Goal: Task Accomplishment & Management: Complete application form

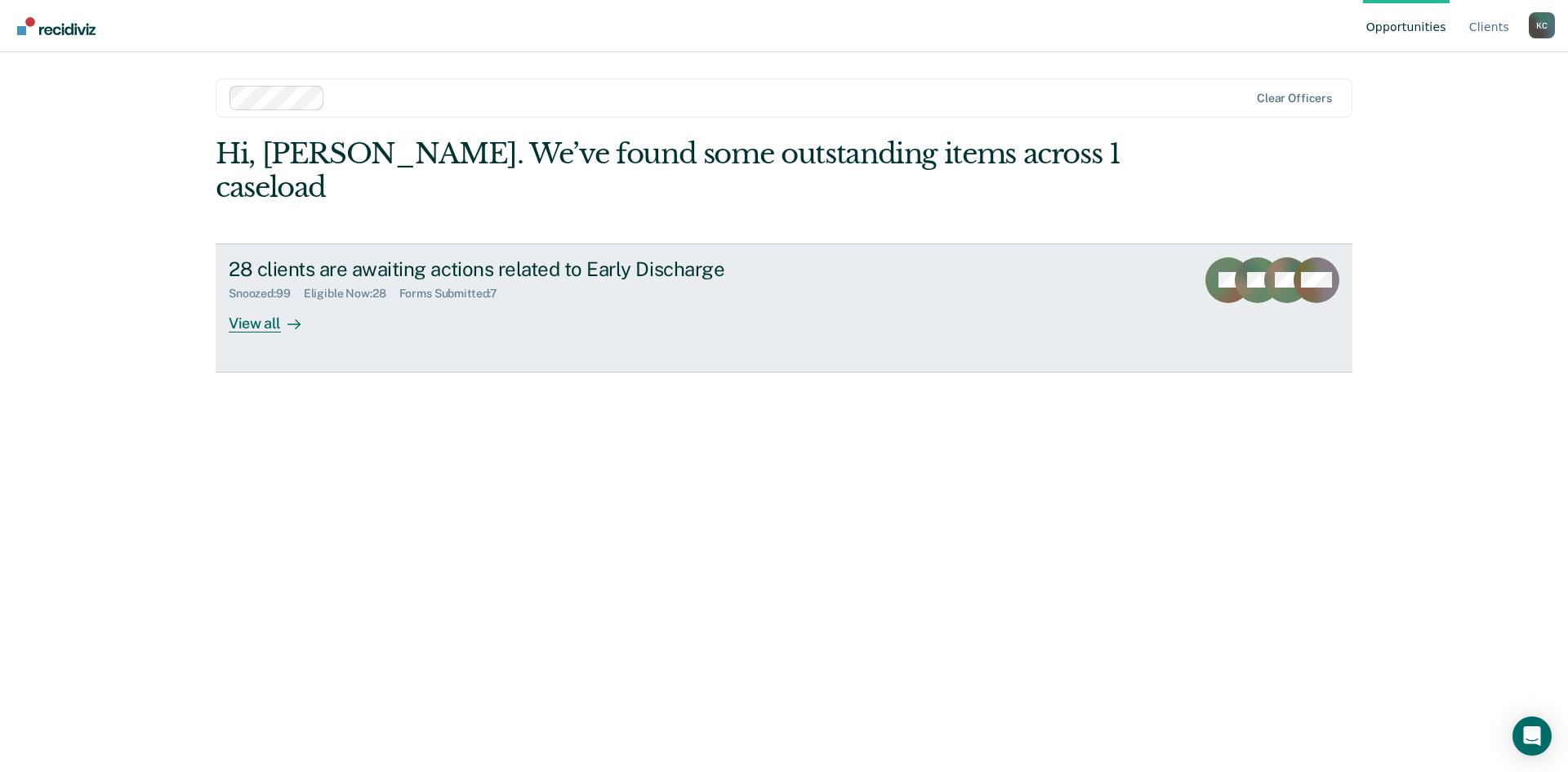
click at [281, 313] on div at bounding box center [290, 323] width 20 height 19
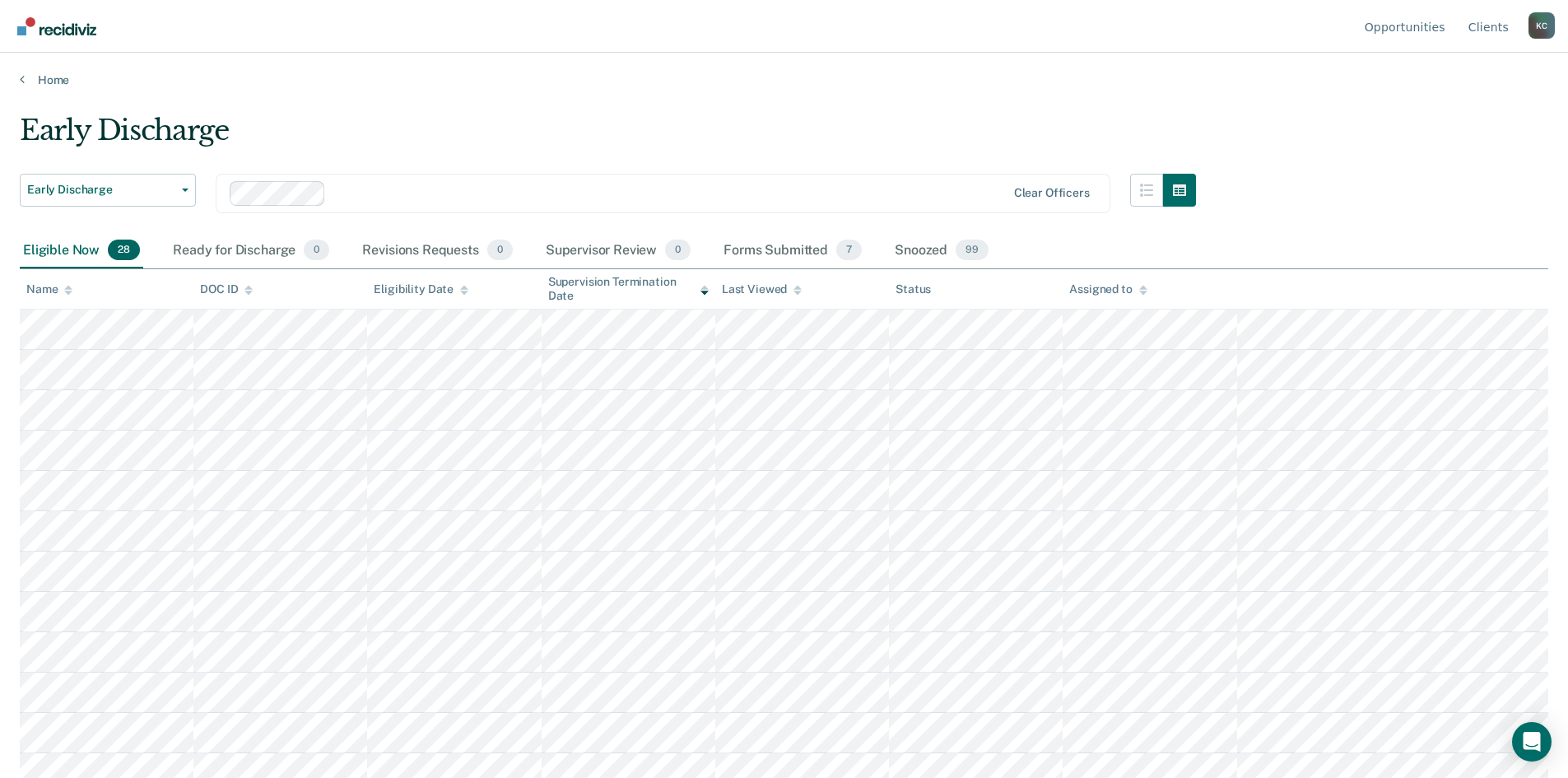
scroll to position [82, 0]
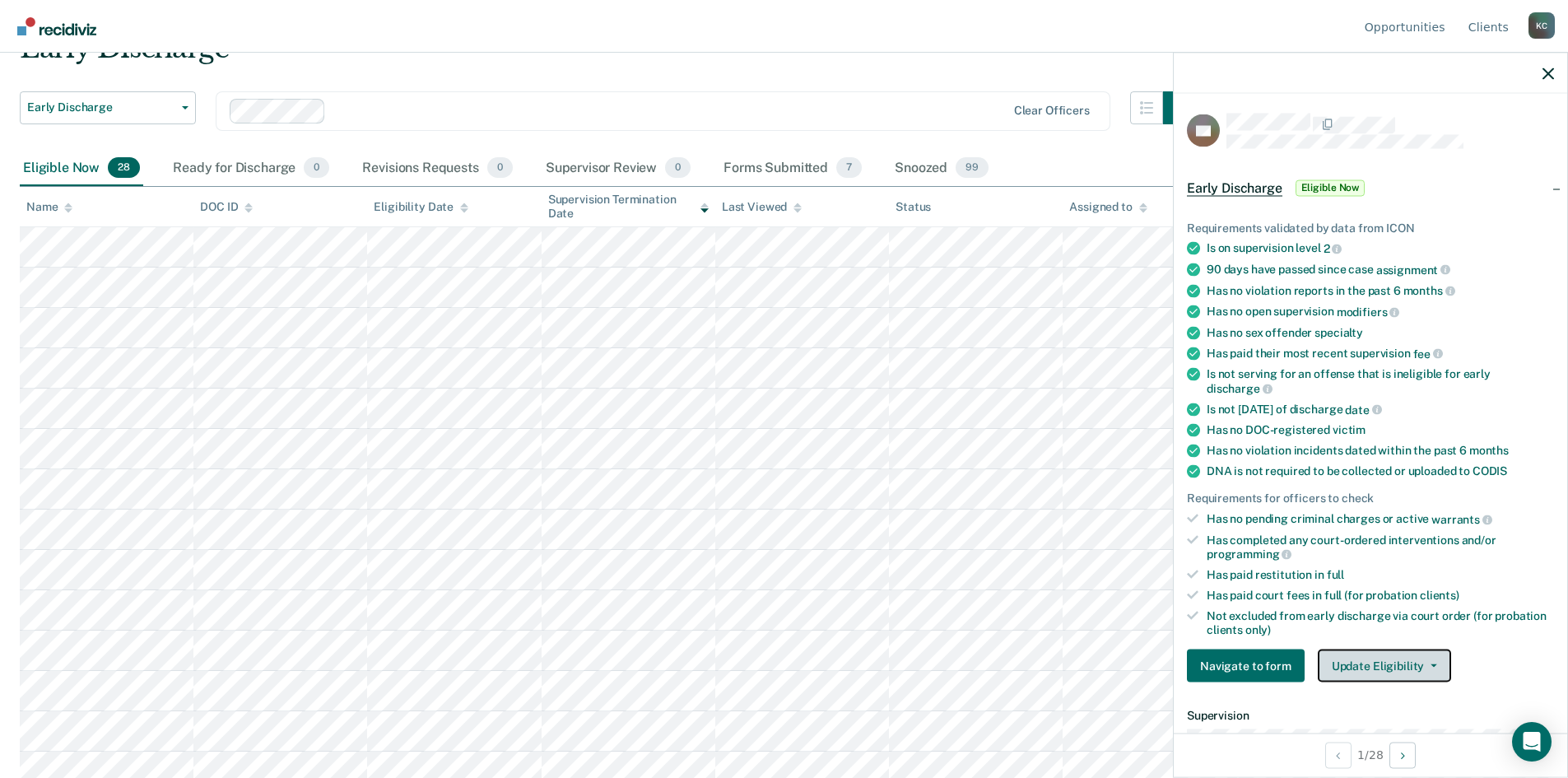
click at [1375, 667] on button "Update Eligibility" at bounding box center [1384, 666] width 134 height 33
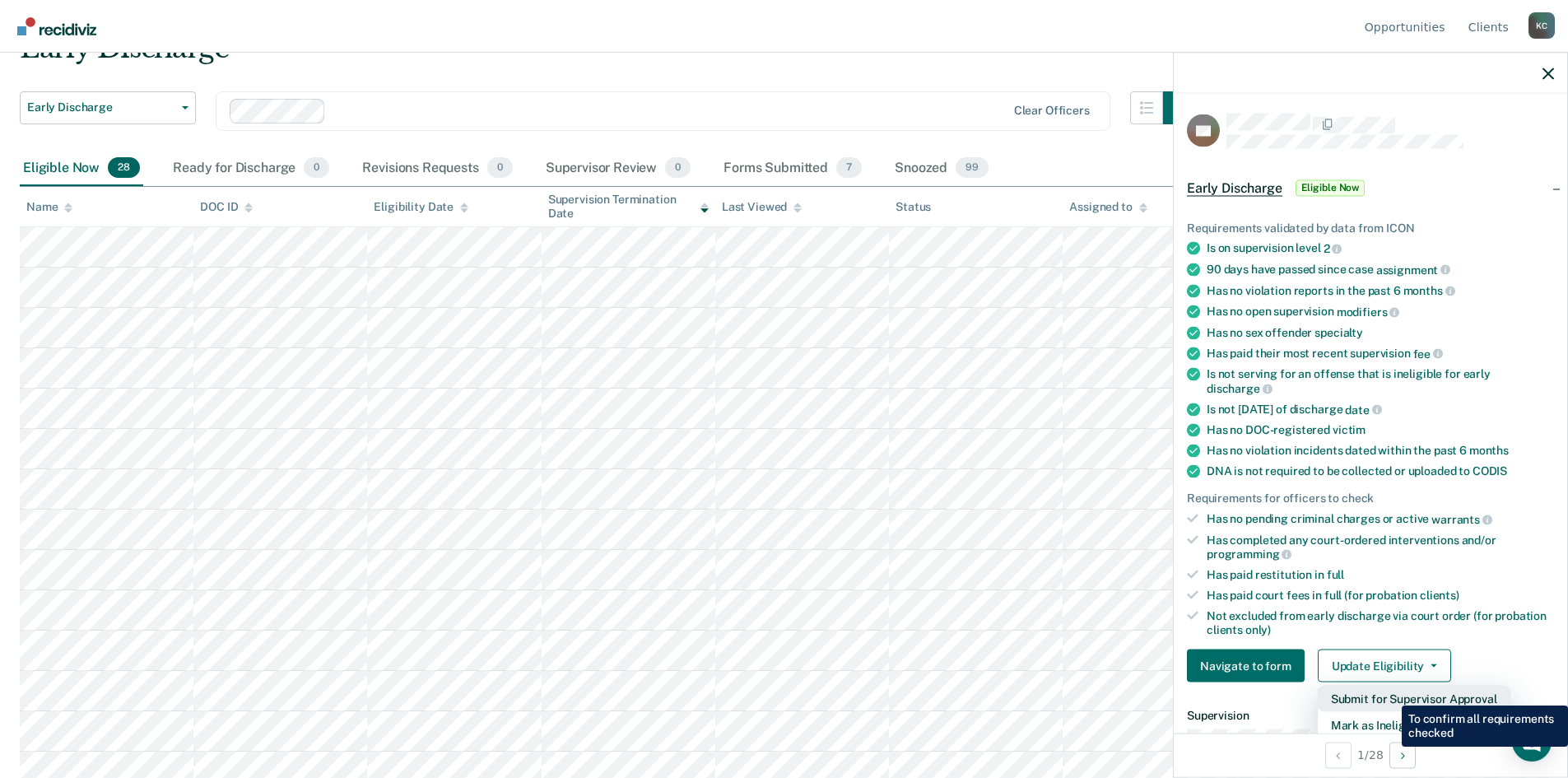
click at [1389, 693] on button "Submit for Supervisor Approval" at bounding box center [1414, 698] width 193 height 26
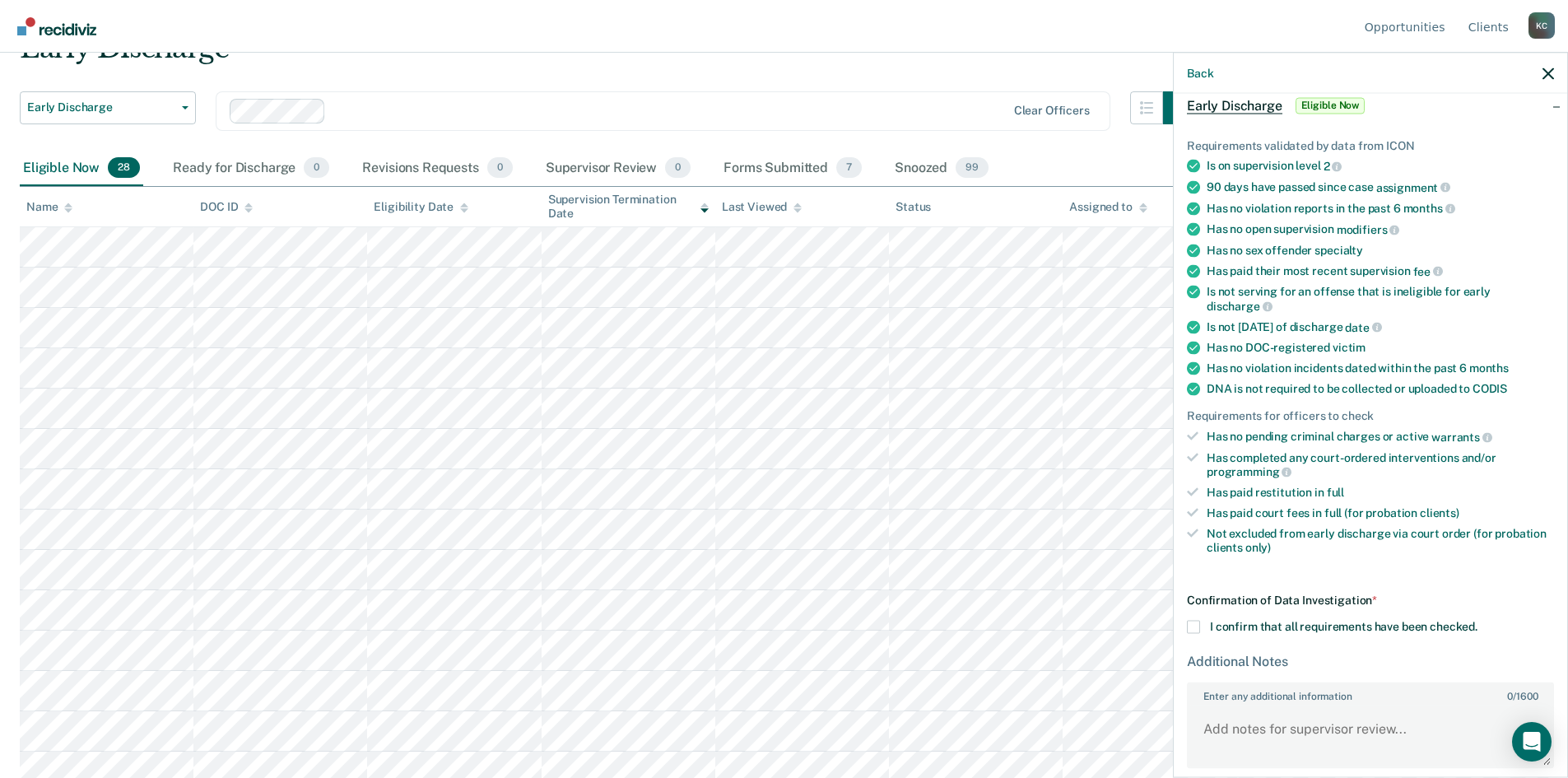
click at [1195, 626] on span at bounding box center [1192, 626] width 13 height 13
click at [1477, 620] on input "I confirm that all requirements have been checked." at bounding box center [1477, 620] width 0 height 0
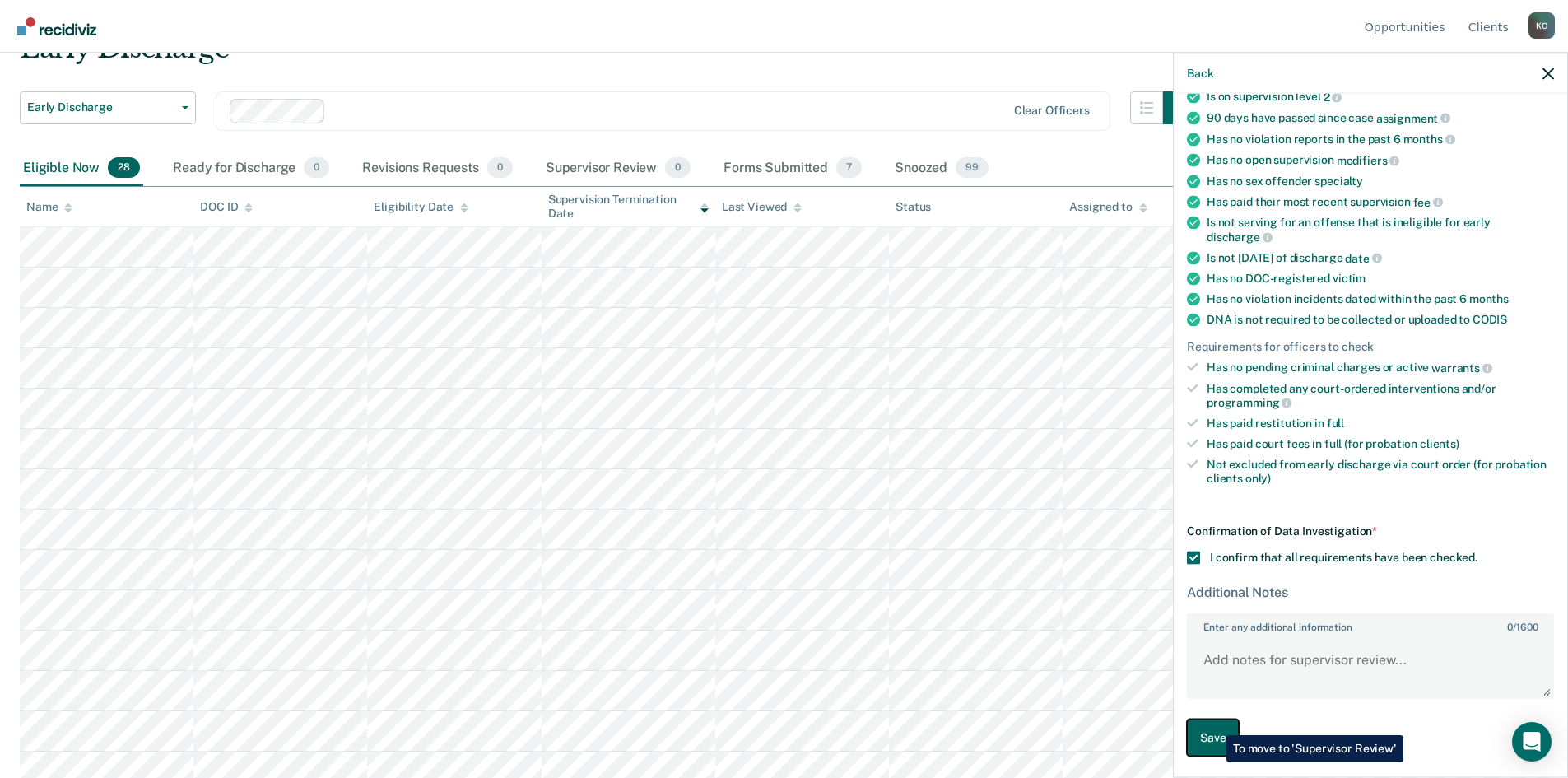
click at [1214, 722] on button "Save" at bounding box center [1212, 737] width 52 height 37
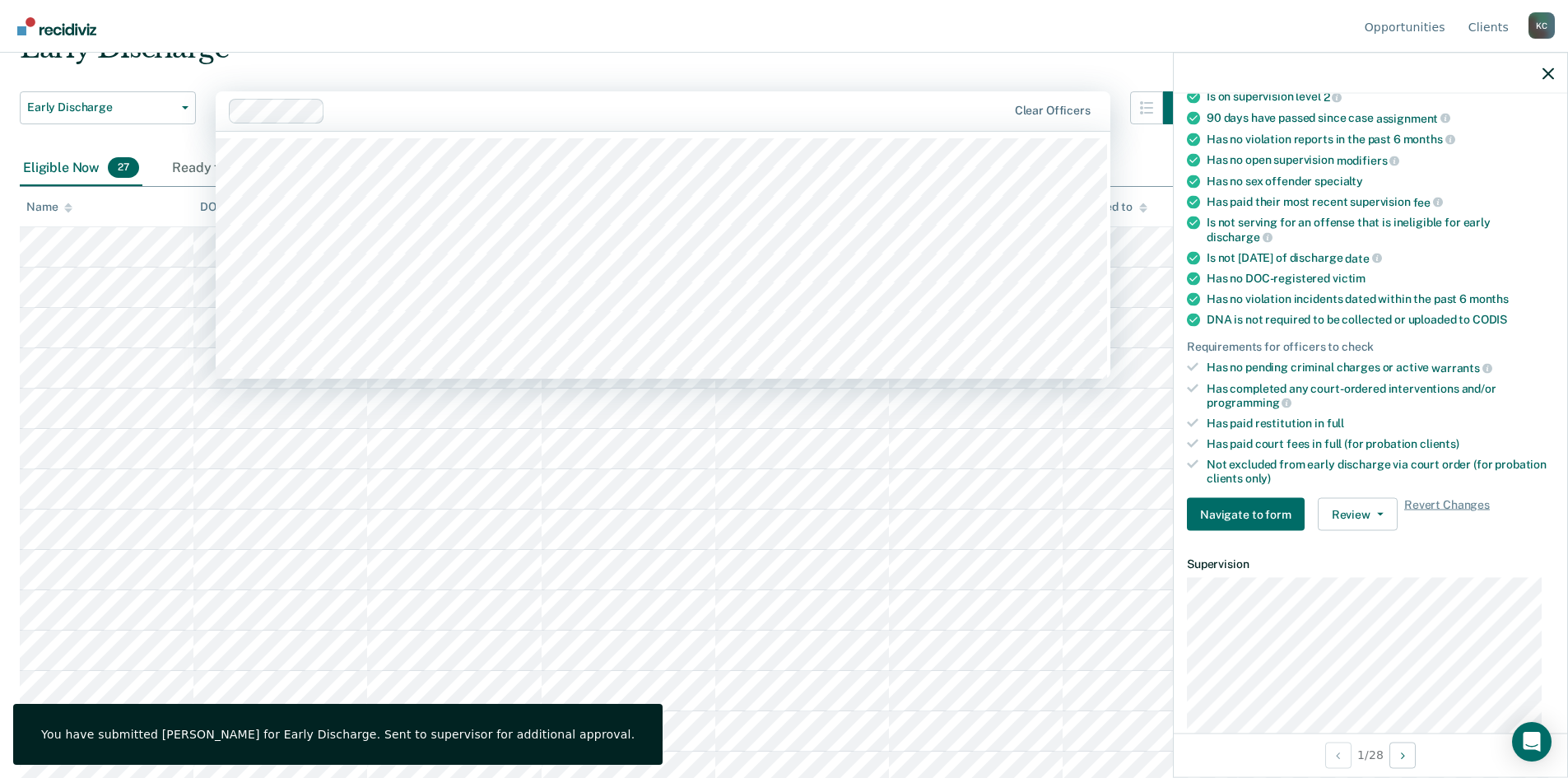
click at [604, 101] on div at bounding box center [618, 111] width 780 height 24
click at [572, 41] on nav "Opportunities Client s [PERSON_NAME] [PERSON_NAME] Profile How it works Log Out" at bounding box center [783, 26] width 1541 height 52
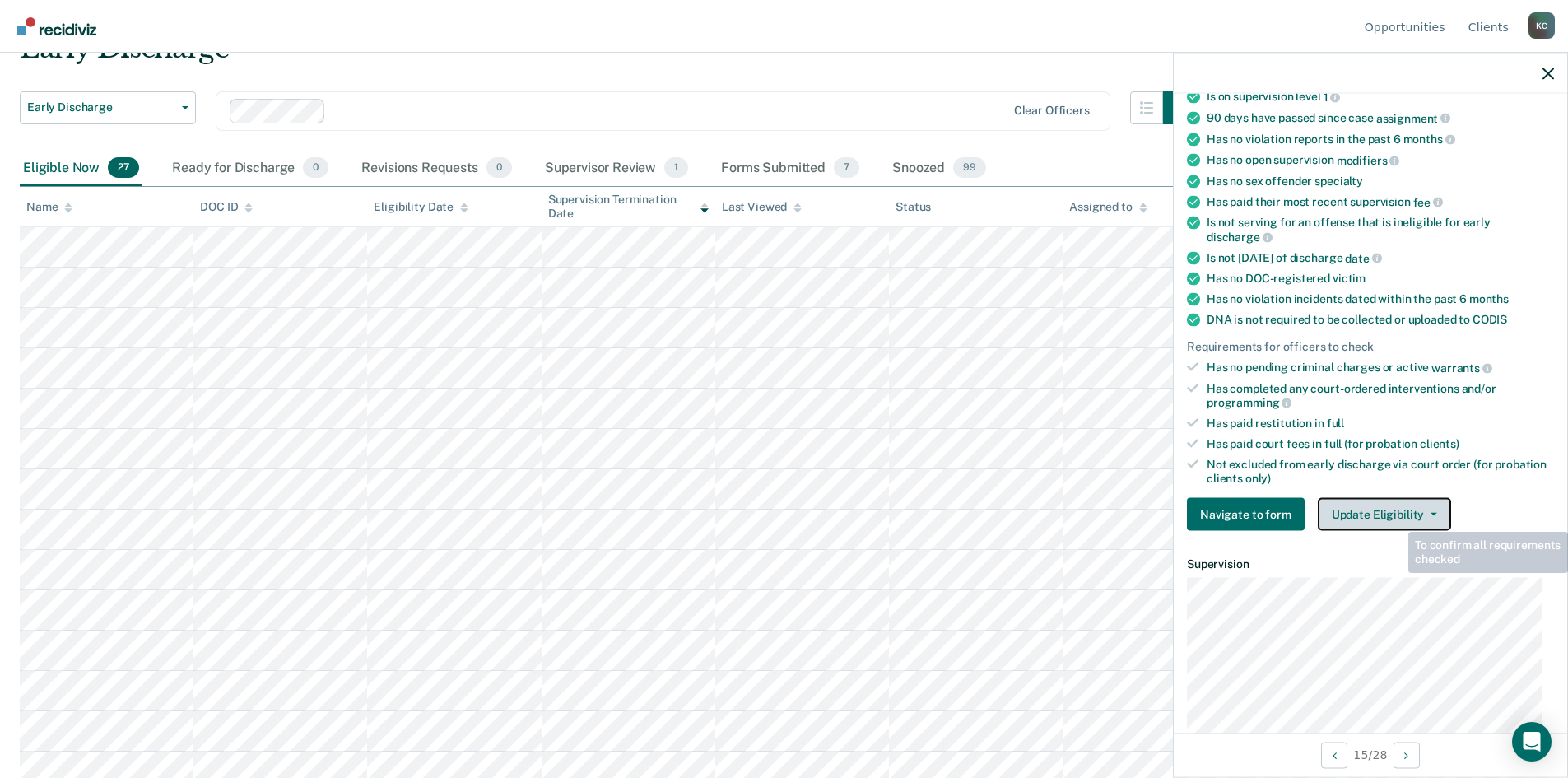
click at [1396, 513] on button "Update Eligibility" at bounding box center [1384, 514] width 134 height 33
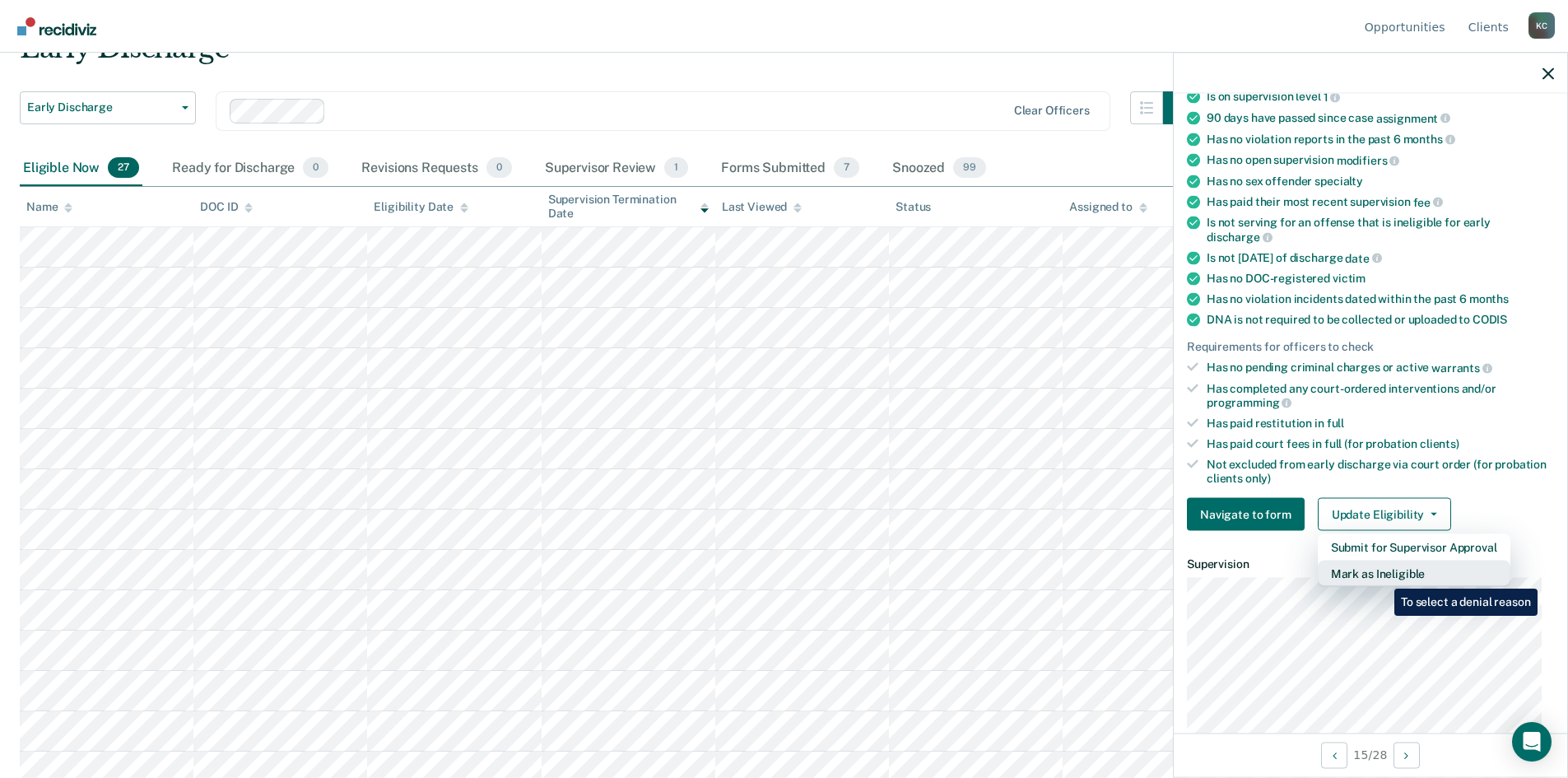
click at [1382, 576] on button "Mark as Ineligible" at bounding box center [1414, 573] width 193 height 26
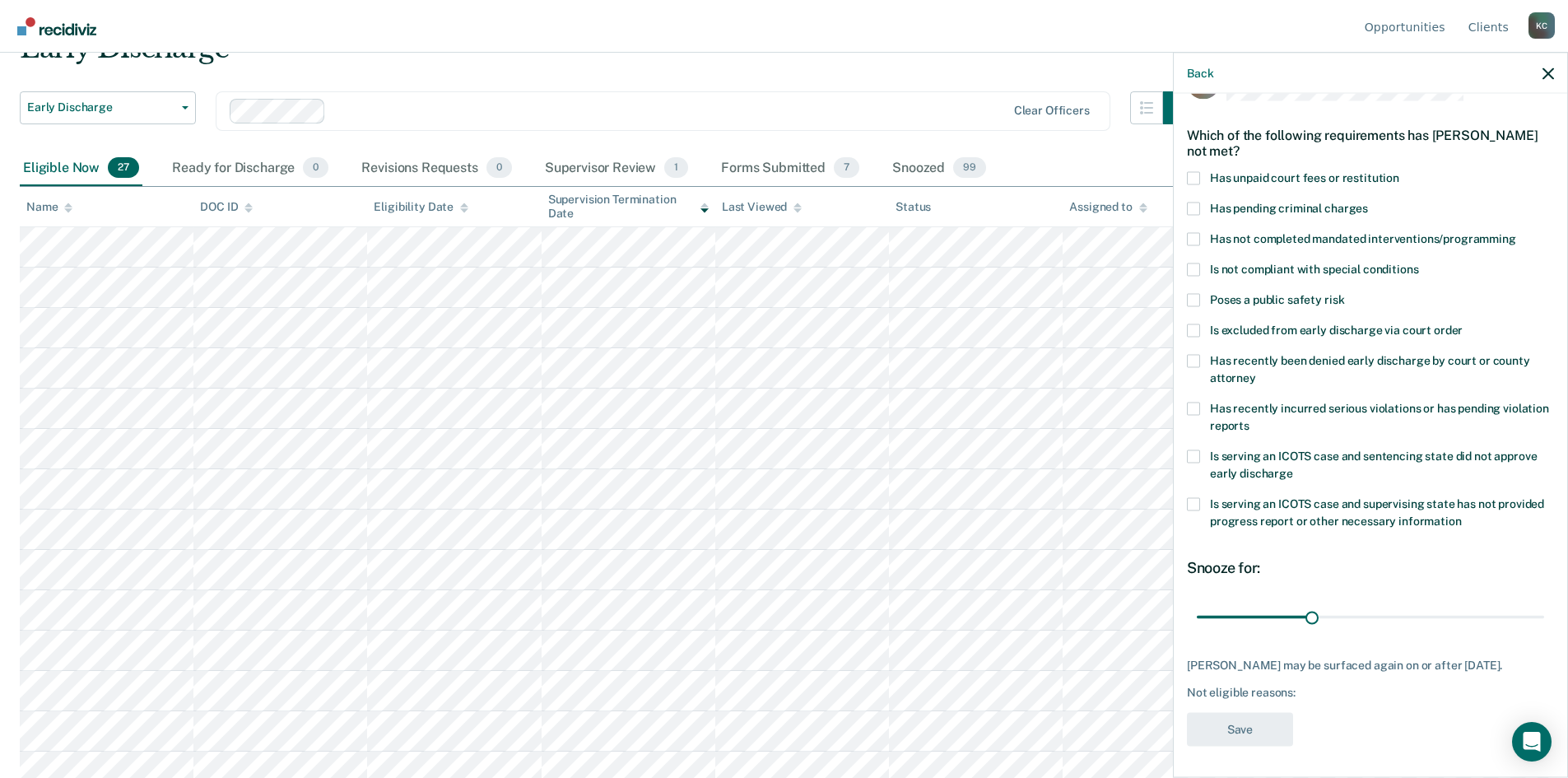
click at [1191, 237] on span at bounding box center [1192, 239] width 13 height 13
click at [1516, 232] on input "Has not completed mandated interventions/programming" at bounding box center [1516, 232] width 0 height 0
drag, startPoint x: 1301, startPoint y: 612, endPoint x: 1218, endPoint y: 623, distance: 83.7
type input "5"
click at [1218, 623] on input "range" at bounding box center [1370, 617] width 347 height 29
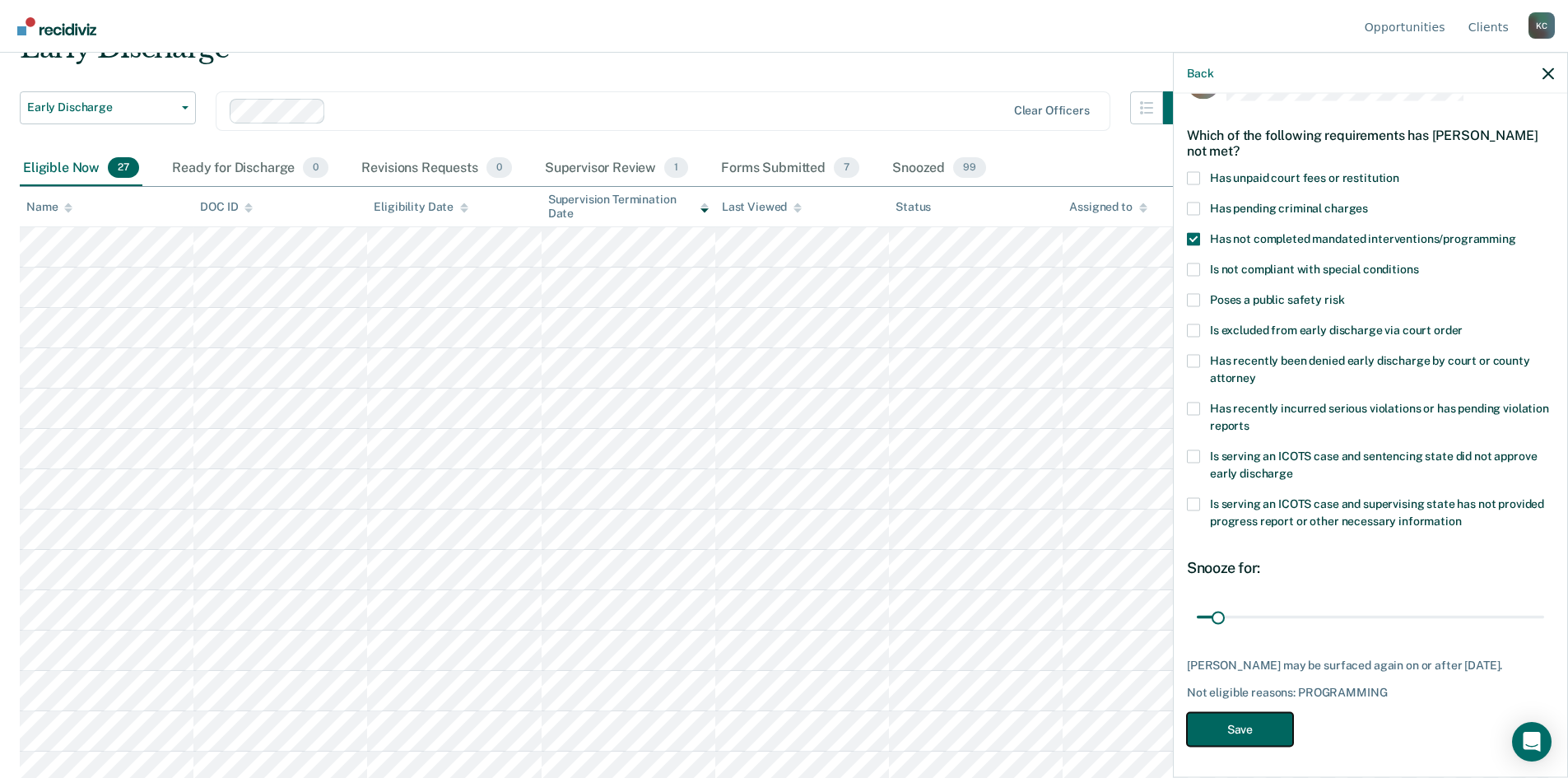
click at [1241, 729] on button "Save" at bounding box center [1239, 729] width 106 height 34
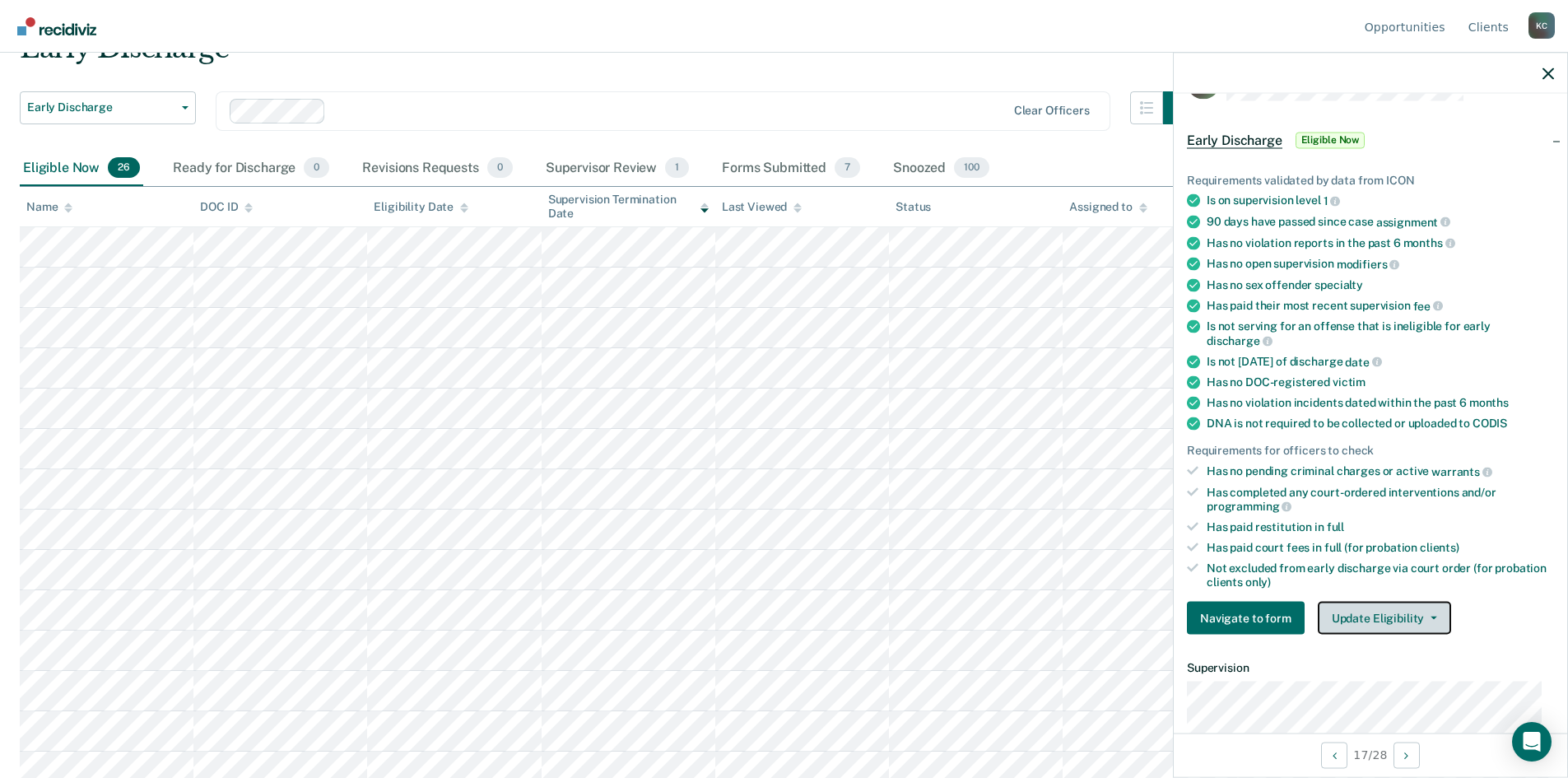
click at [1370, 614] on button "Update Eligibility" at bounding box center [1384, 618] width 134 height 33
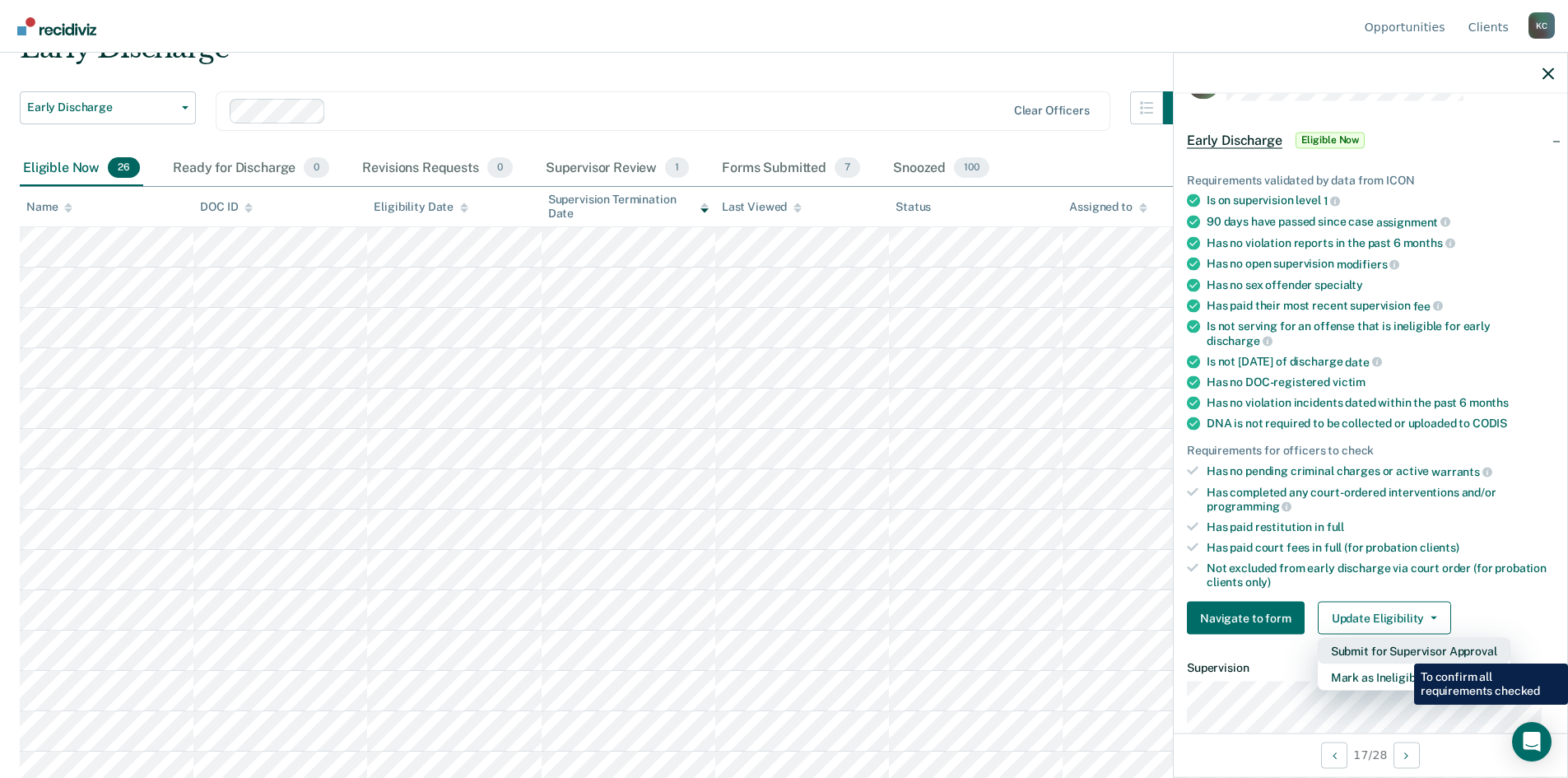
click at [1401, 651] on button "Submit for Supervisor Approval" at bounding box center [1414, 651] width 193 height 26
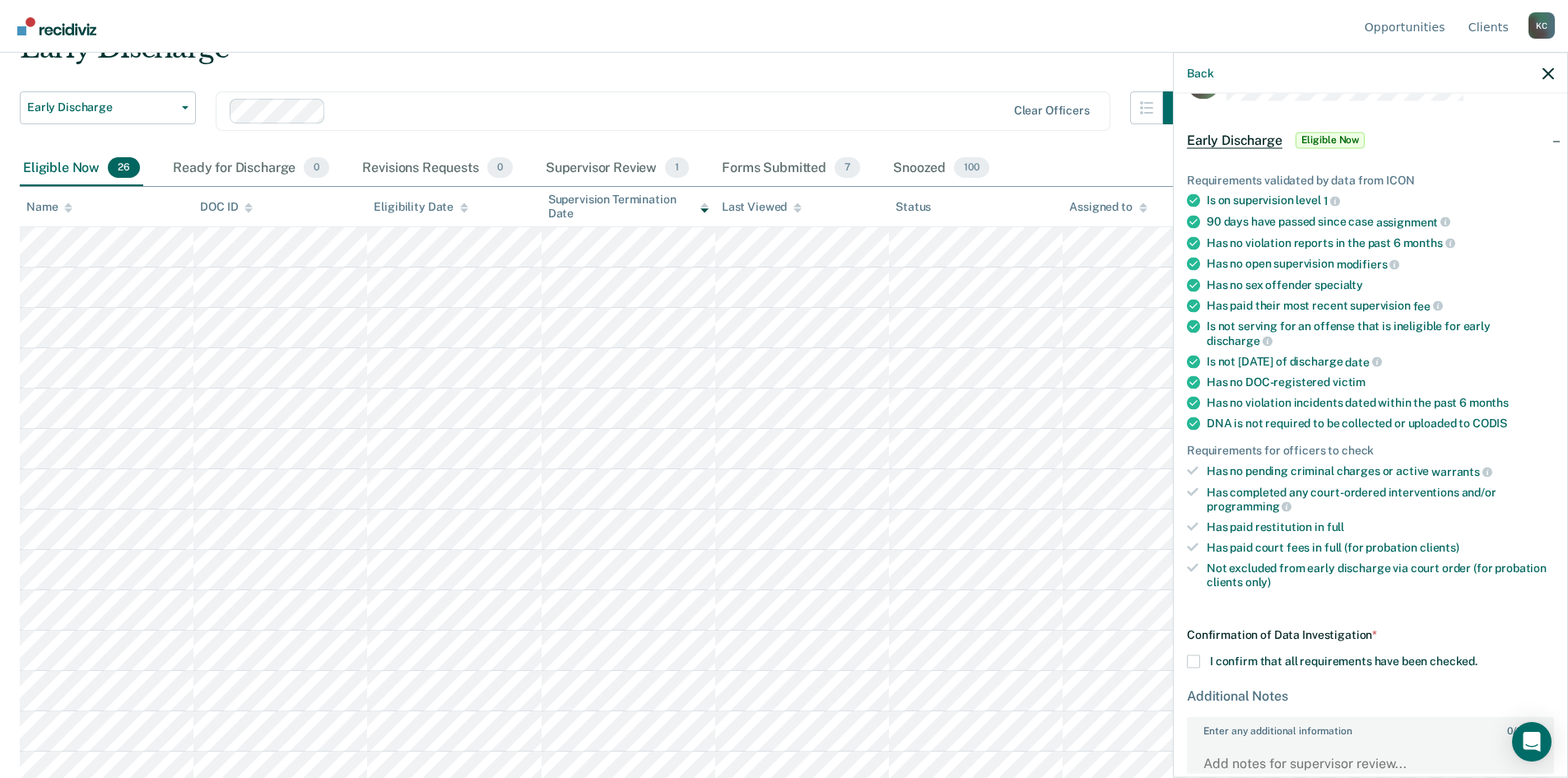
click at [1192, 657] on span at bounding box center [1192, 661] width 13 height 13
click at [1477, 655] on input "I confirm that all requirements have been checked." at bounding box center [1477, 655] width 0 height 0
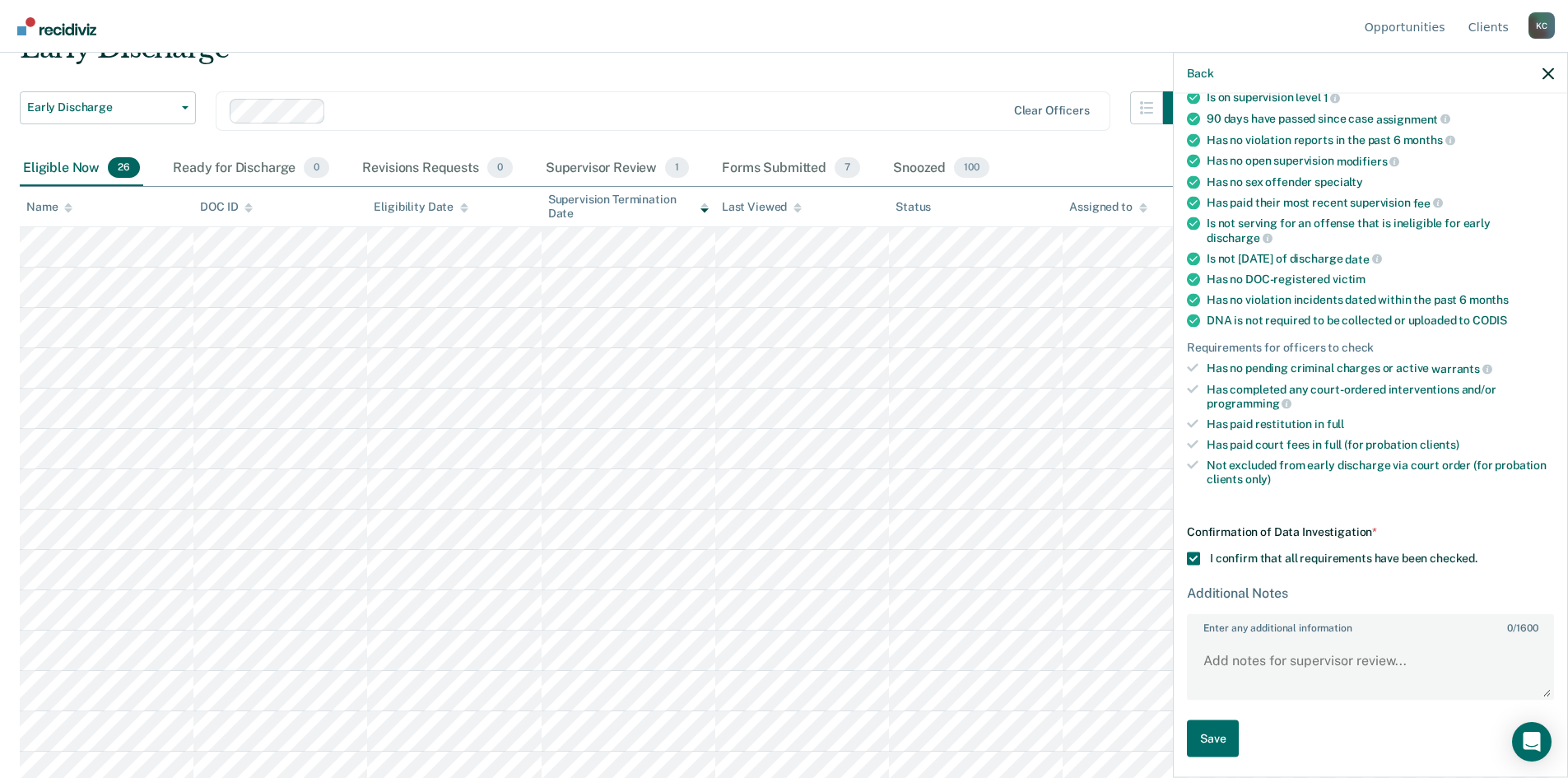
scroll to position [152, 0]
click at [1220, 733] on button "Save" at bounding box center [1212, 737] width 52 height 37
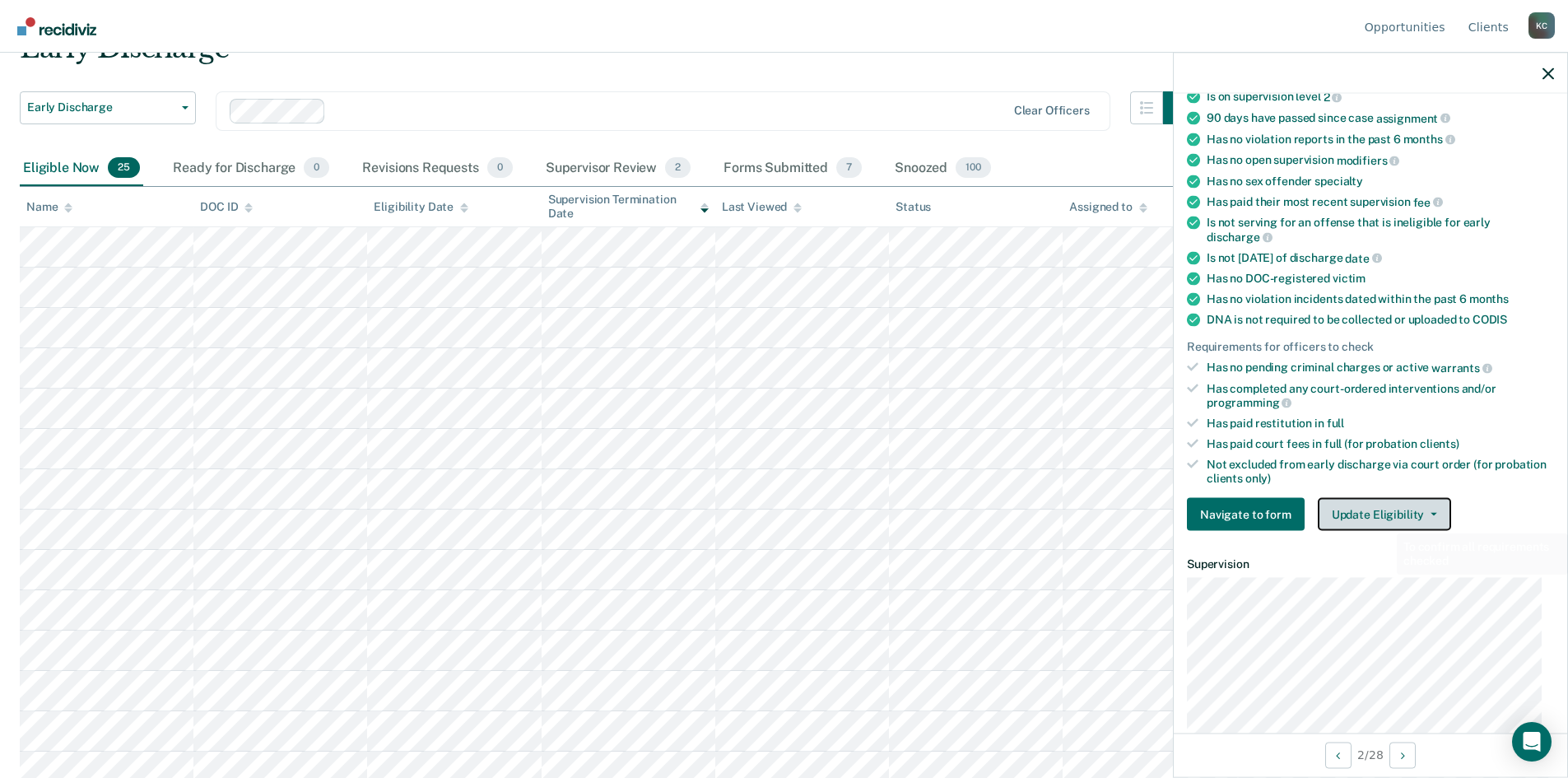
click at [1383, 510] on button "Update Eligibility" at bounding box center [1384, 514] width 134 height 33
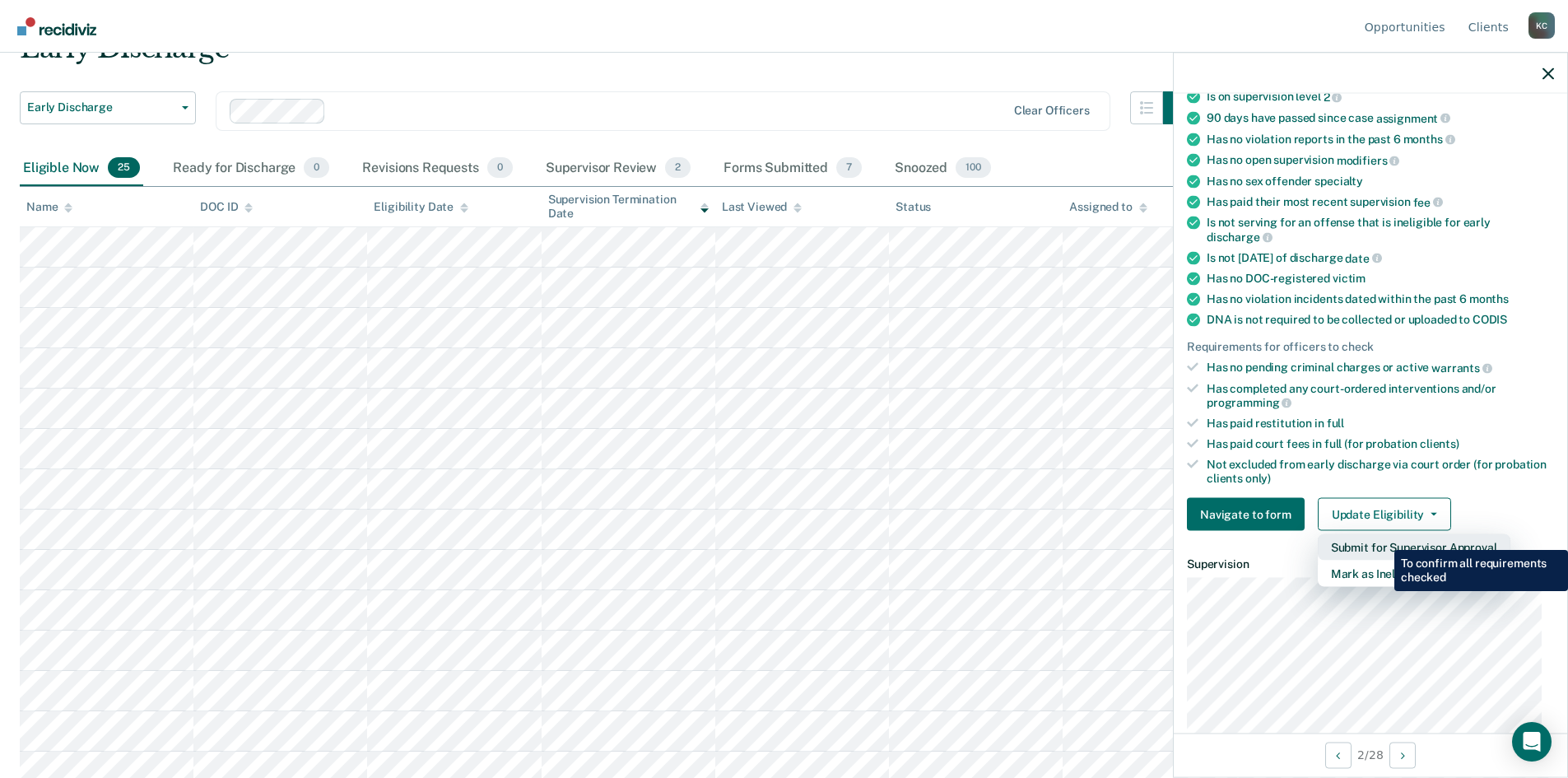
click at [1382, 539] on button "Submit for Supervisor Approval" at bounding box center [1414, 547] width 193 height 26
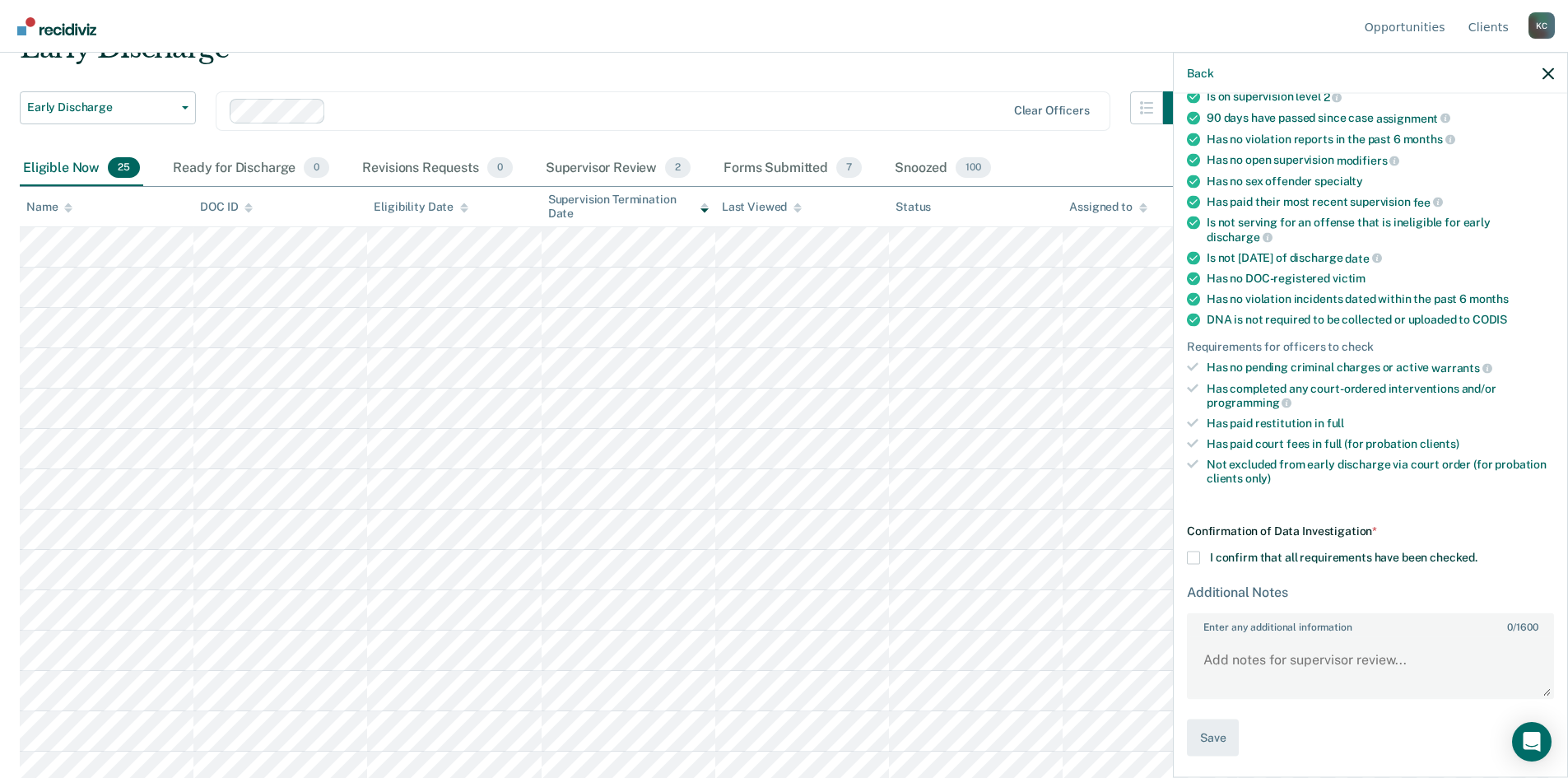
click at [1196, 560] on span at bounding box center [1192, 558] width 13 height 13
click at [1477, 552] on input "I confirm that all requirements have been checked." at bounding box center [1477, 552] width 0 height 0
click at [1206, 741] on button "Save" at bounding box center [1212, 737] width 52 height 37
